Goal: Transaction & Acquisition: Purchase product/service

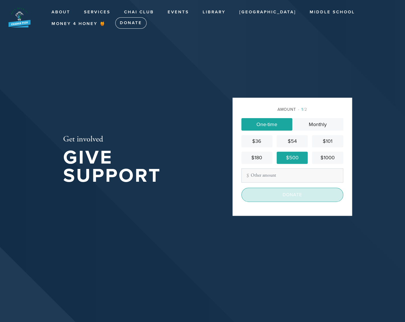
click at [283, 200] on input "Donate" at bounding box center [292, 195] width 102 height 14
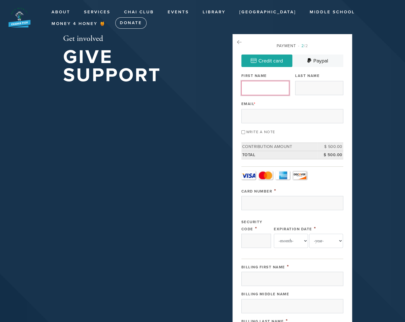
click at [256, 88] on input "First Name" at bounding box center [265, 88] width 48 height 14
type input "Salar"
type input "Royaei"
type input "[EMAIL_ADDRESS][DOMAIN_NAME]"
type input "[STREET_ADDRESS][PERSON_NAME]"
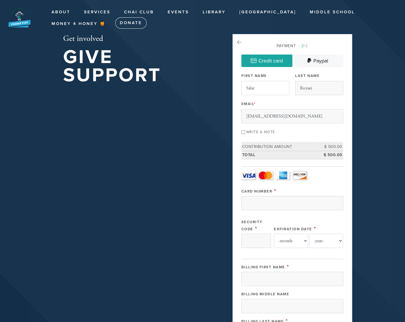
type input "[GEOGRAPHIC_DATA]"
type input "90035"
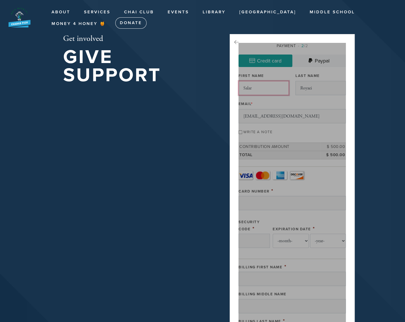
scroll to position [238, 0]
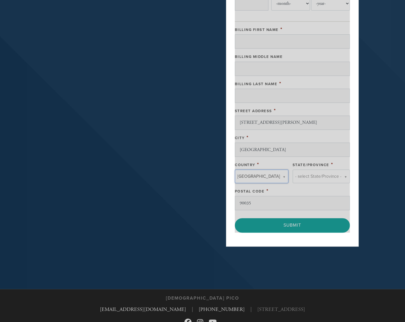
type input "[GEOGRAPHIC_DATA]"
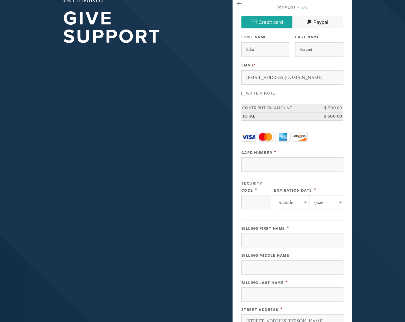
scroll to position [0, 0]
click at [243, 94] on input "Write a note" at bounding box center [243, 94] width 4 height 4
checkbox input "true"
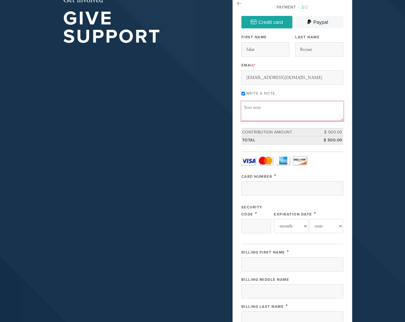
click at [257, 109] on textarea "Message or dedication" at bounding box center [292, 110] width 102 height 19
type textarea "F"
drag, startPoint x: 276, startPoint y: 106, endPoint x: 271, endPoint y: 109, distance: 6.4
click at [271, 109] on textarea "Please dedicate tirak learning for the Neshama of [PERSON_NAME] [PERSON_NAME]." at bounding box center [292, 110] width 102 height 19
click at [278, 107] on textarea "Please dedicate tirak learning for the Neshama of [PERSON_NAME] [PERSON_NAME]." at bounding box center [292, 110] width 102 height 19
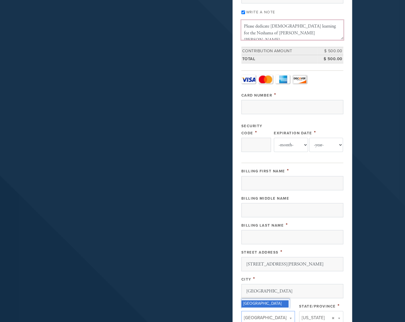
scroll to position [124, 0]
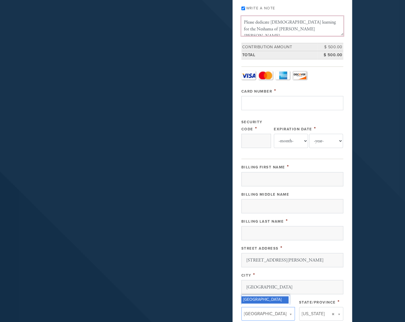
type textarea "Please dedicate [DEMOGRAPHIC_DATA] learning for the Neshama of [PERSON_NAME] [P…"
click at [263, 100] on input "Card Number" at bounding box center [292, 103] width 102 height 14
type input "[CREDIT_CARD_NUMBER]"
type input "788"
select select "9"
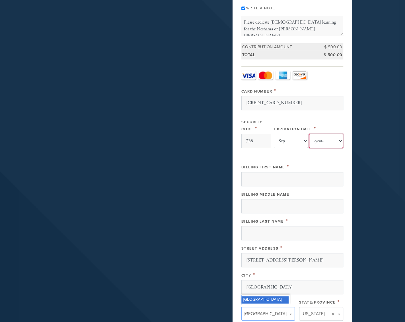
select select "2030"
type input "Salar"
type input "Royaei"
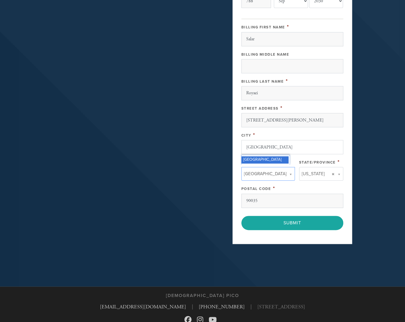
scroll to position [266, 0]
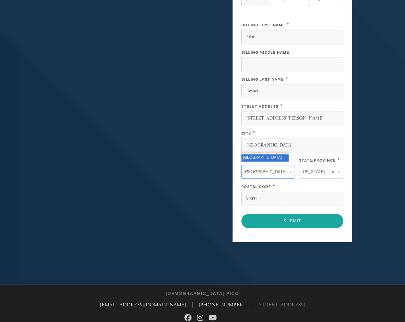
click at [300, 183] on div "Postal Code *" at bounding box center [292, 186] width 102 height 7
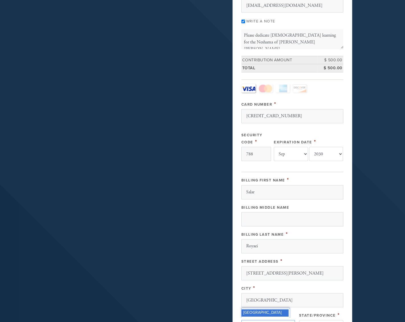
scroll to position [286, 0]
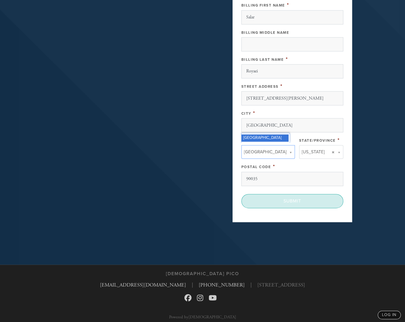
click at [299, 196] on input "Submit" at bounding box center [292, 201] width 102 height 14
